Goal: Complete application form

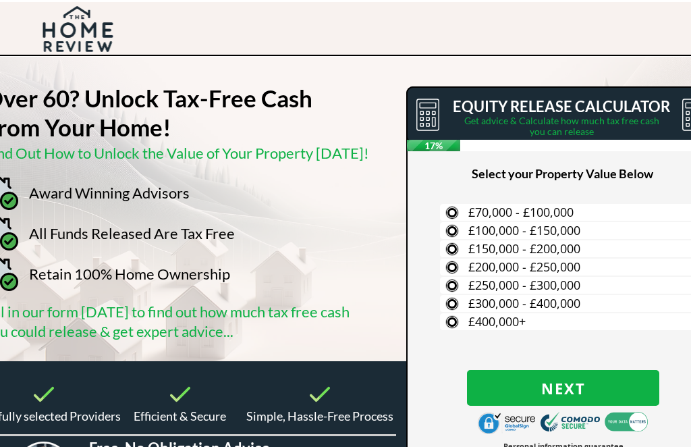
scroll to position [0, 58]
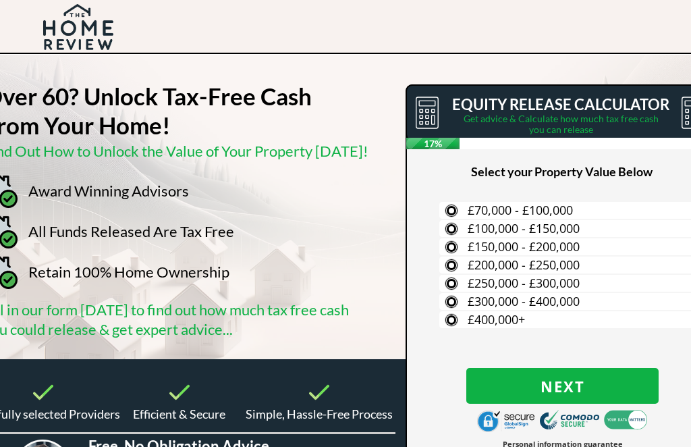
click at [471, 240] on span "£150,000 - £200,000" at bounding box center [524, 246] width 112 height 16
click at [0, 0] on input "£150,000 - £200,000" at bounding box center [0, 0] width 0 height 0
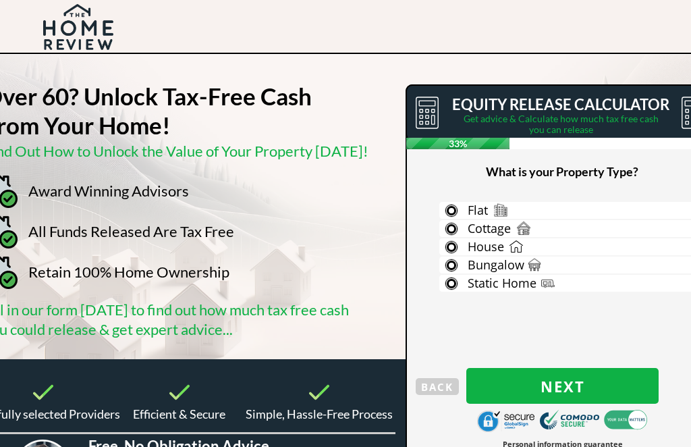
click at [456, 241] on label "House" at bounding box center [569, 246] width 261 height 17
click at [0, 0] on input "House" at bounding box center [0, 0] width 0 height 0
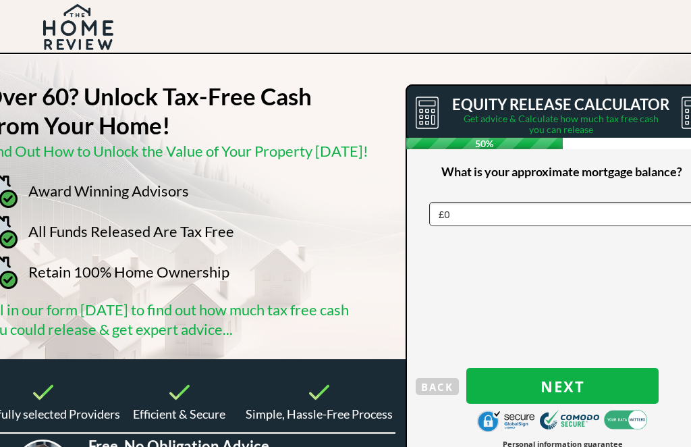
click at [515, 202] on select "£0 £5,000 £10,000 £15,000 £20,000 £25,000 £30,000 £35,000 £40,000 £45,000 £50,0…" at bounding box center [568, 214] width 278 height 24
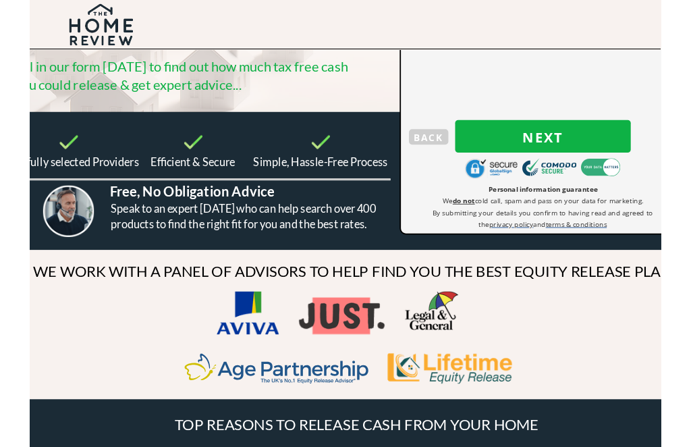
scroll to position [223, 58]
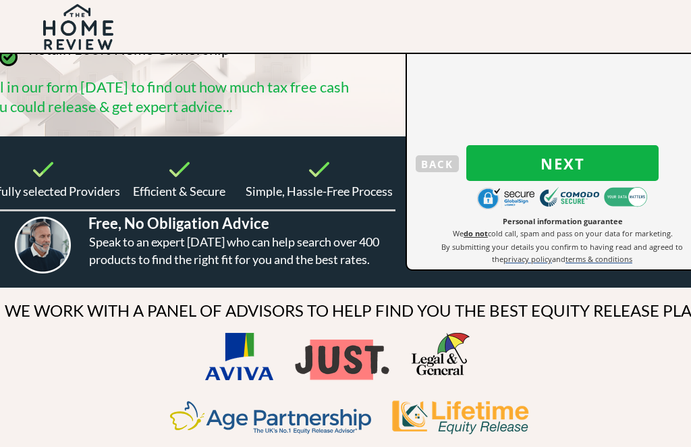
click at [595, 159] on span "Next" at bounding box center [562, 164] width 192 height 18
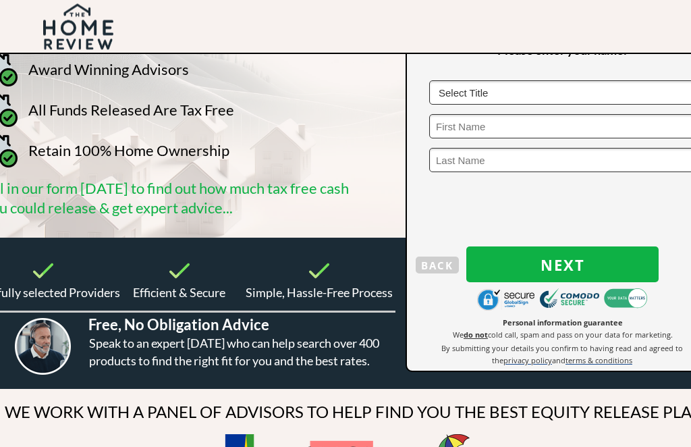
scroll to position [119, 58]
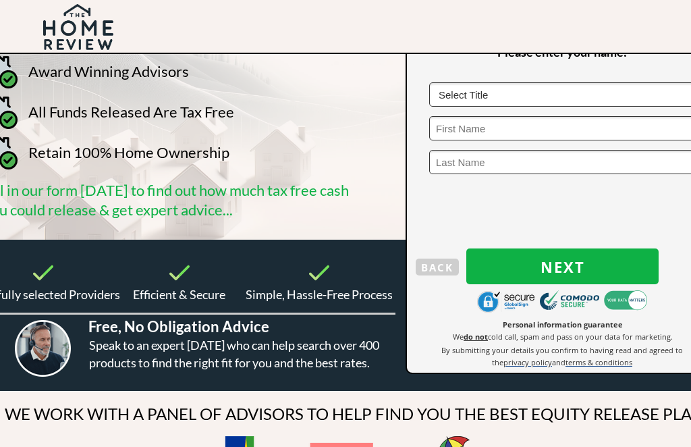
click at [564, 277] on button "Next" at bounding box center [562, 266] width 192 height 36
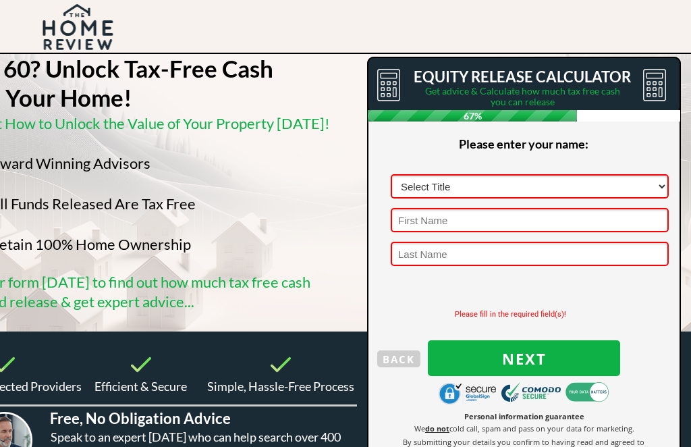
scroll to position [25, 96]
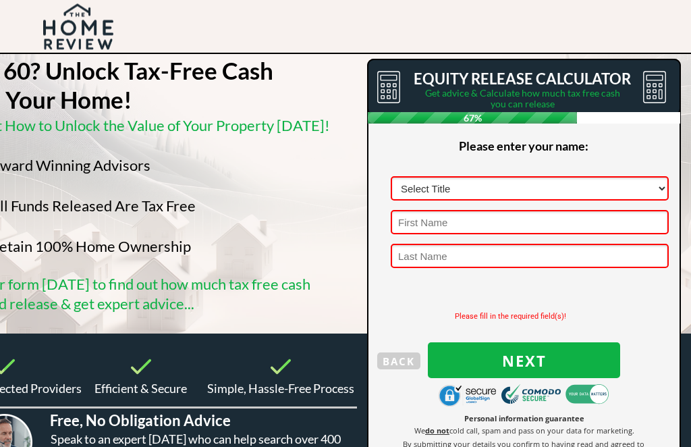
click at [509, 190] on select "Select Title Mr Mrs Ms Miss Dr [PERSON_NAME]" at bounding box center [530, 189] width 278 height 24
select select "Mrs"
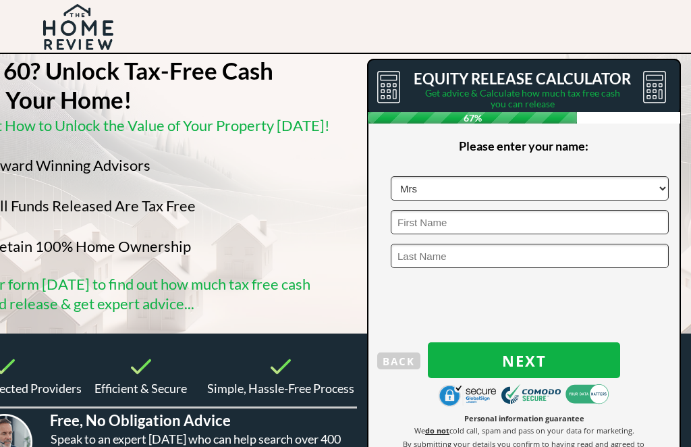
click at [490, 217] on input "text" at bounding box center [530, 222] width 278 height 24
click at [459, 227] on input "text" at bounding box center [530, 222] width 278 height 24
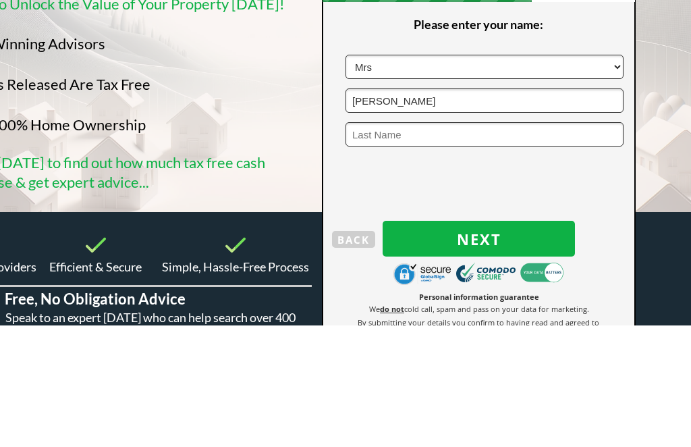
type input "Ann"
click at [420, 244] on input "text" at bounding box center [484, 256] width 278 height 24
type input "Edwards"
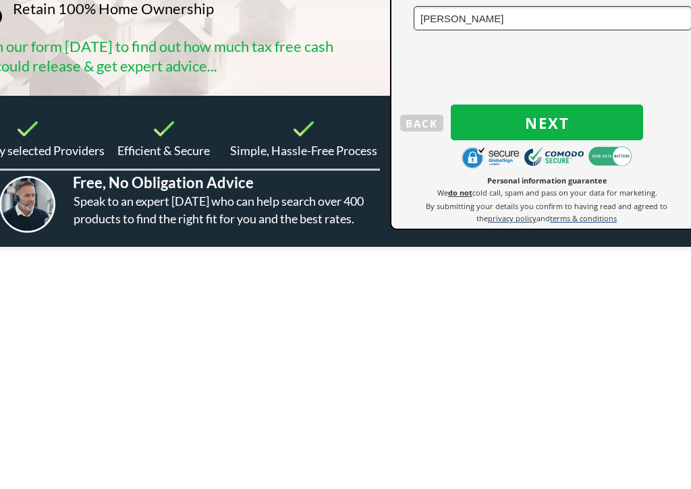
click at [564, 352] on span "Next" at bounding box center [547, 361] width 192 height 18
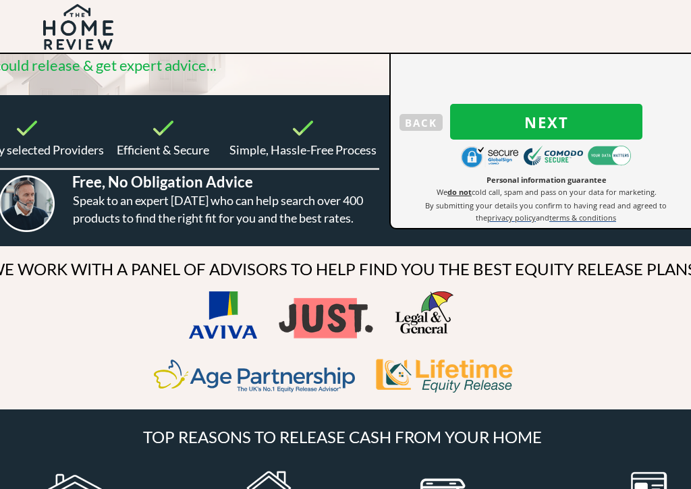
click at [573, 125] on span "Next" at bounding box center [546, 122] width 192 height 18
click at [585, 123] on span "Next" at bounding box center [546, 122] width 192 height 18
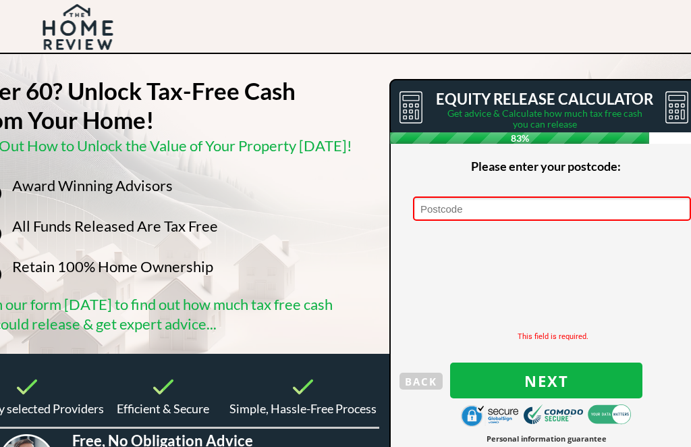
scroll to position [5, 74]
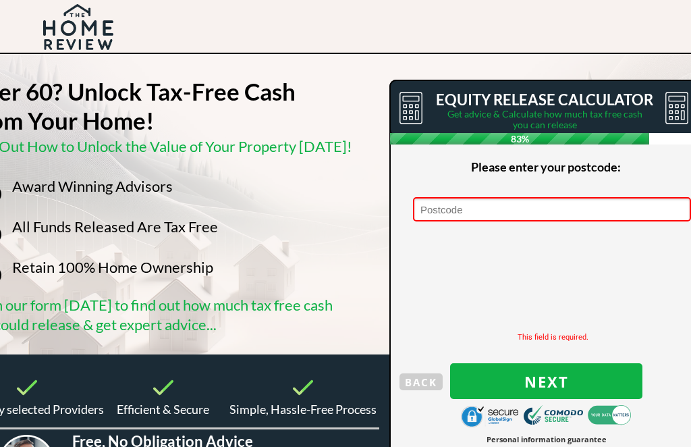
click at [531, 202] on input "text" at bounding box center [552, 209] width 278 height 24
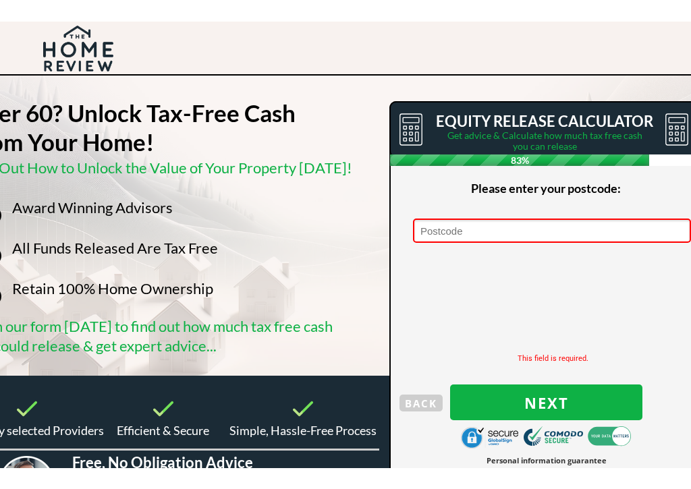
scroll to position [4, 142]
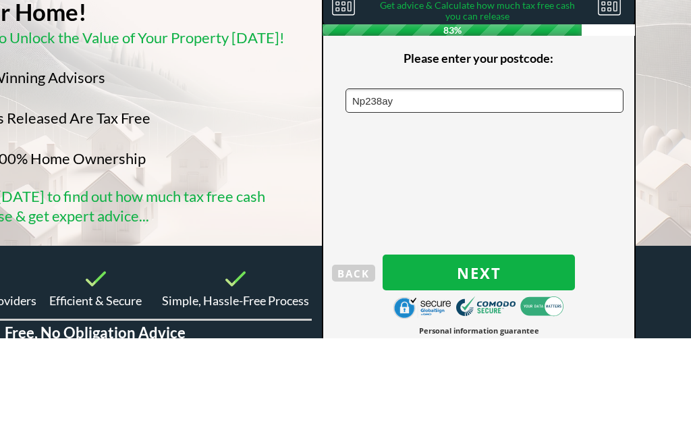
type input "Np238AY"
click at [583, 198] on input "Np238AY" at bounding box center [484, 210] width 278 height 24
click at [562, 198] on input "Np238AY" at bounding box center [484, 210] width 278 height 24
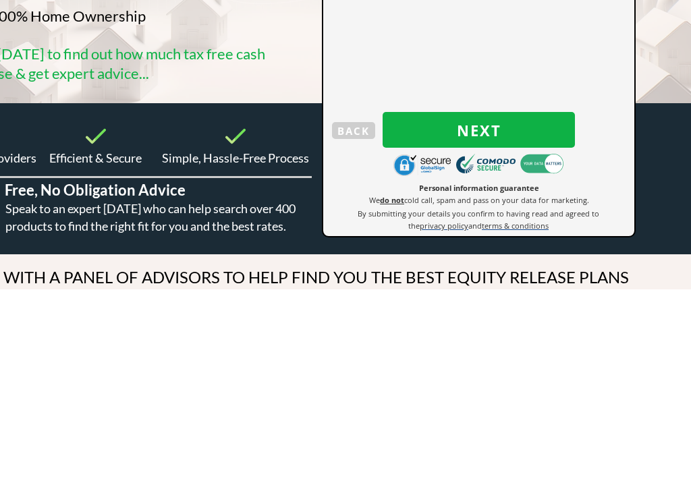
click at [540, 322] on span "Next" at bounding box center [479, 331] width 192 height 18
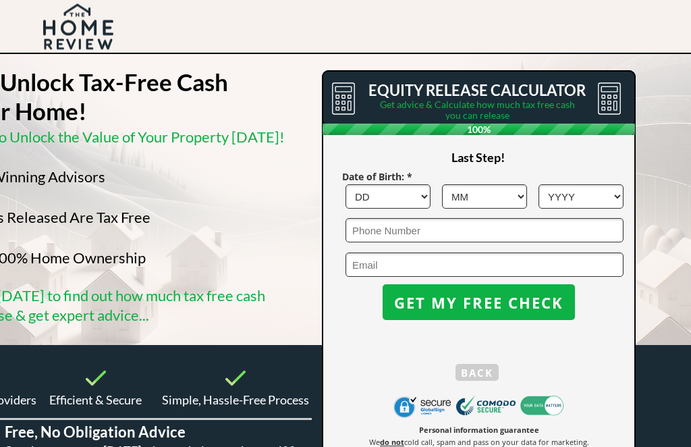
scroll to position [0, 142]
